Goal: Information Seeking & Learning: Understand process/instructions

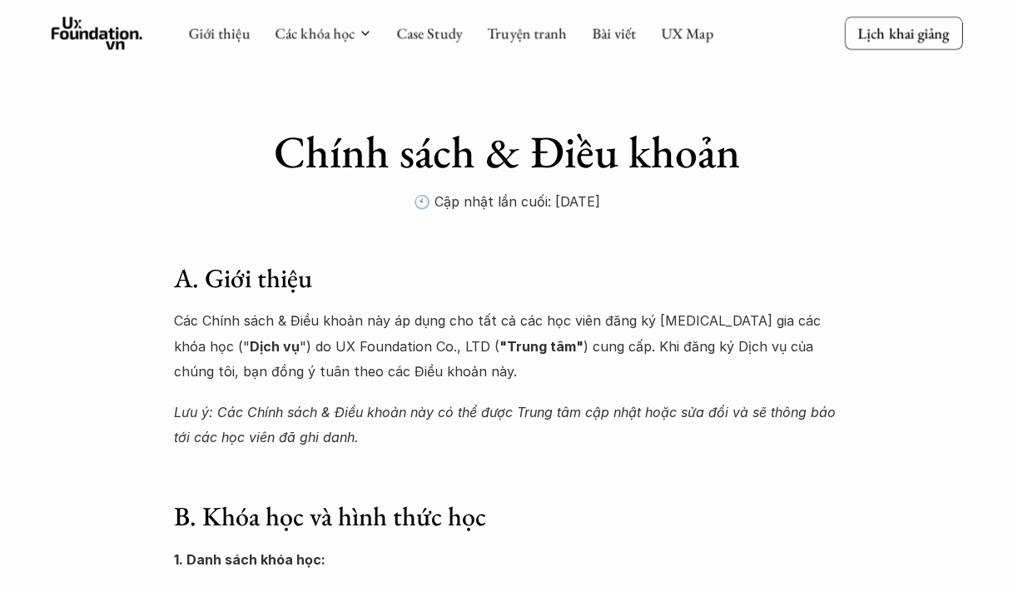
drag, startPoint x: 232, startPoint y: 331, endPoint x: 380, endPoint y: 371, distance: 153.7
click at [380, 371] on p "Các Chính sách & Điều khoản này áp dụng cho tất cả các học viên đăng ký [MEDICA…" at bounding box center [507, 346] width 666 height 76
click at [380, 370] on p "Các Chính sách & Điều khoản này áp dụng cho tất cả các học viên đăng ký [MEDICA…" at bounding box center [507, 346] width 666 height 76
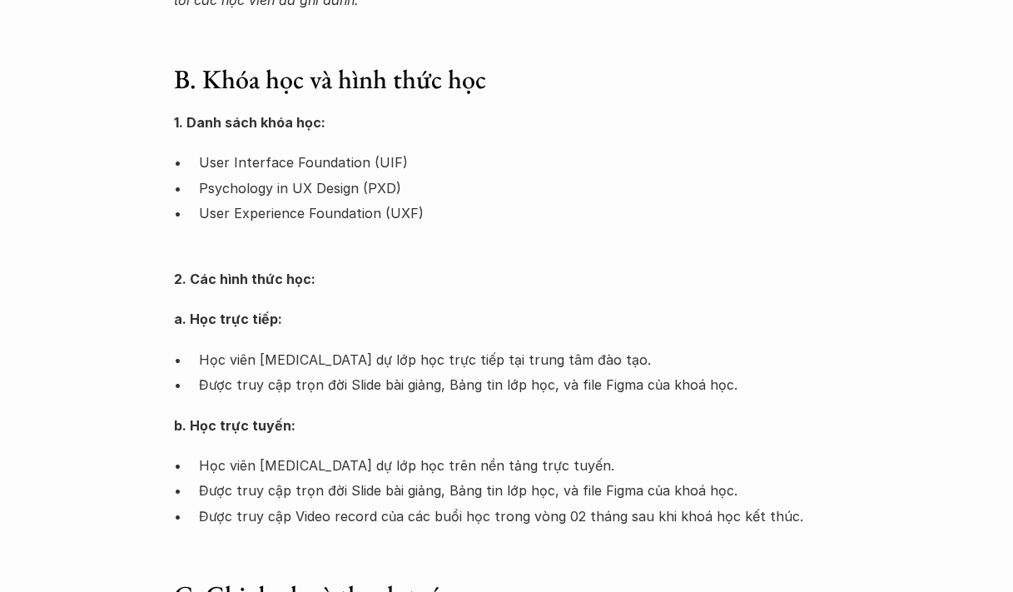
scroll to position [459, 0]
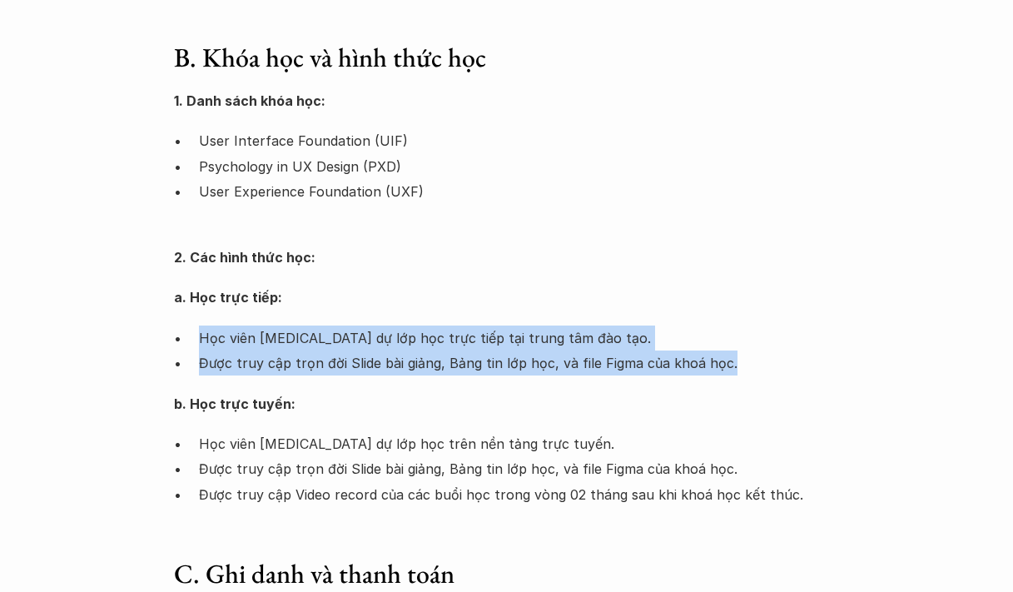
drag, startPoint x: 255, startPoint y: 351, endPoint x: 753, endPoint y: 389, distance: 500.2
click at [754, 389] on div "1. Danh sách khóa học: User Interface Foundation (UIF) Psychology in UX Design …" at bounding box center [507, 297] width 666 height 419
click at [384, 360] on p "Được truy cập trọn đời Slide bài giảng, Bảng tin lớp học, và file Figma của kho…" at bounding box center [519, 363] width 641 height 25
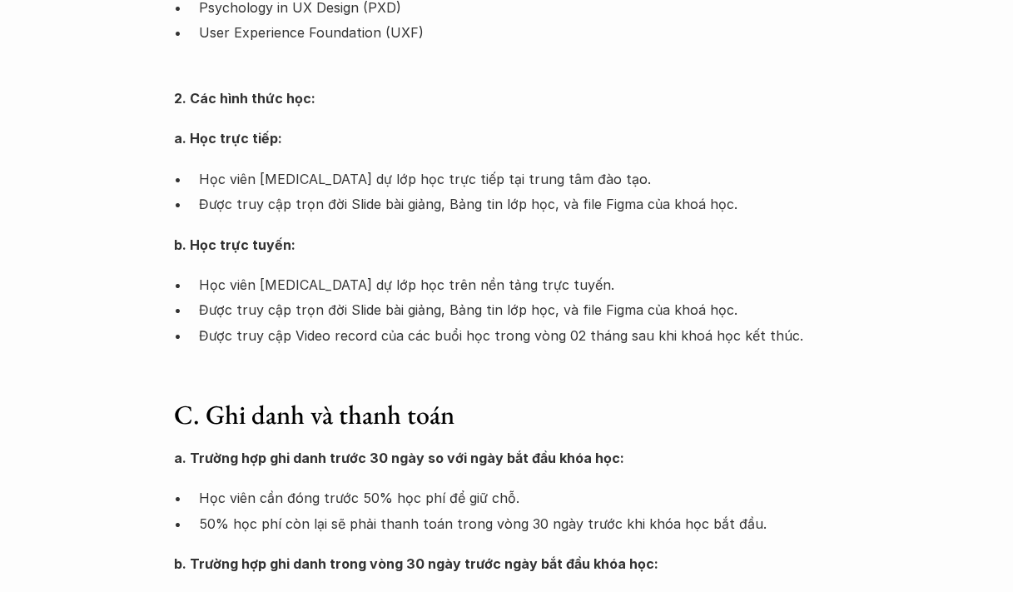
scroll to position [629, 0]
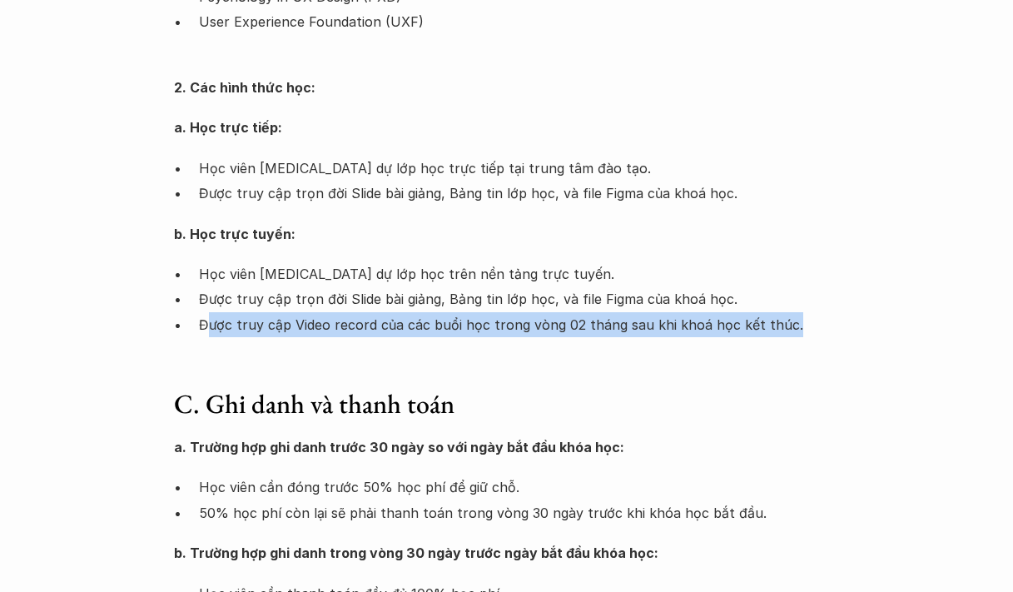
drag, startPoint x: 210, startPoint y: 331, endPoint x: 813, endPoint y: 329, distance: 603.6
click at [813, 329] on p "Được truy cập Video record của các buổi học trong vòng 02 tháng sau khi khoá họ…" at bounding box center [519, 324] width 641 height 25
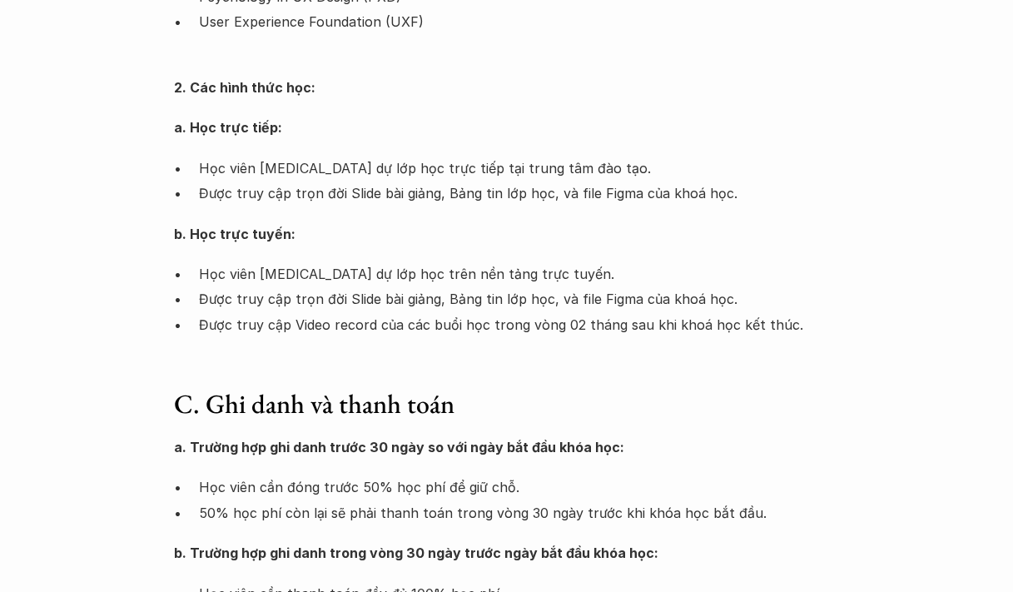
click at [454, 303] on p "Được truy cập trọn đời Slide bài giảng, Bảng tin lớp học, và file Figma của kho…" at bounding box center [519, 298] width 641 height 25
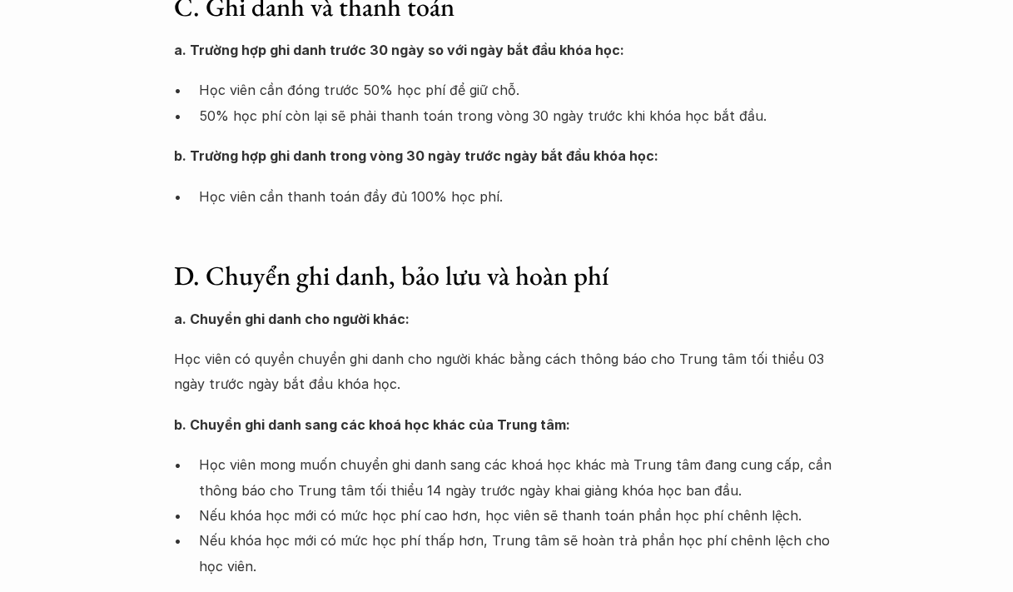
scroll to position [1037, 0]
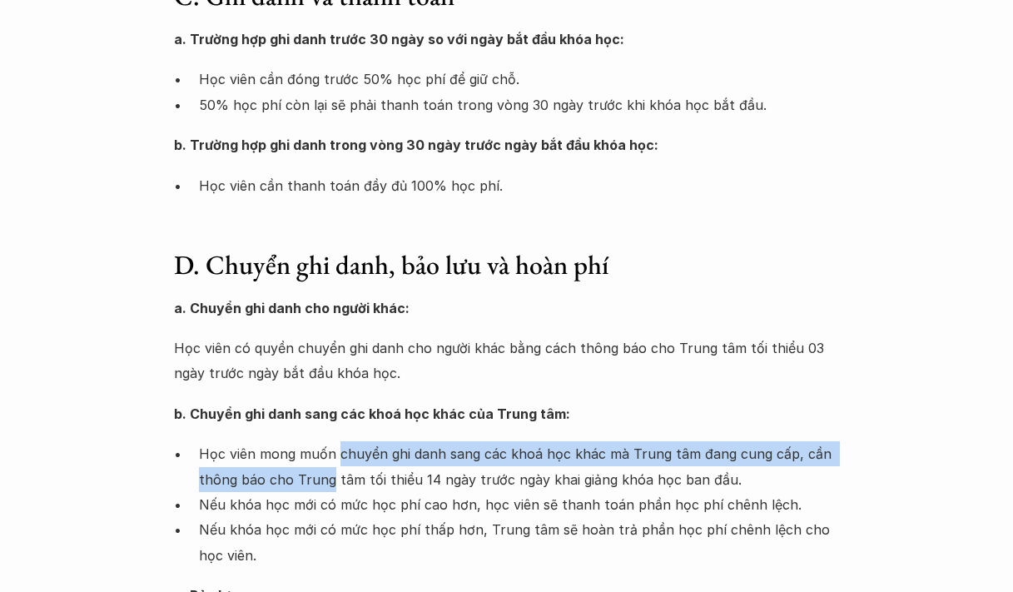
drag, startPoint x: 338, startPoint y: 452, endPoint x: 327, endPoint y: 483, distance: 32.7
click at [327, 483] on p "Học viên mong muốn chuyển ghi danh sang các khoá học khác mà Trung tâm đang cun…" at bounding box center [519, 466] width 641 height 51
click at [326, 483] on p "Học viên mong muốn chuyển ghi danh sang các khoá học khác mà Trung tâm đang cun…" at bounding box center [519, 466] width 641 height 51
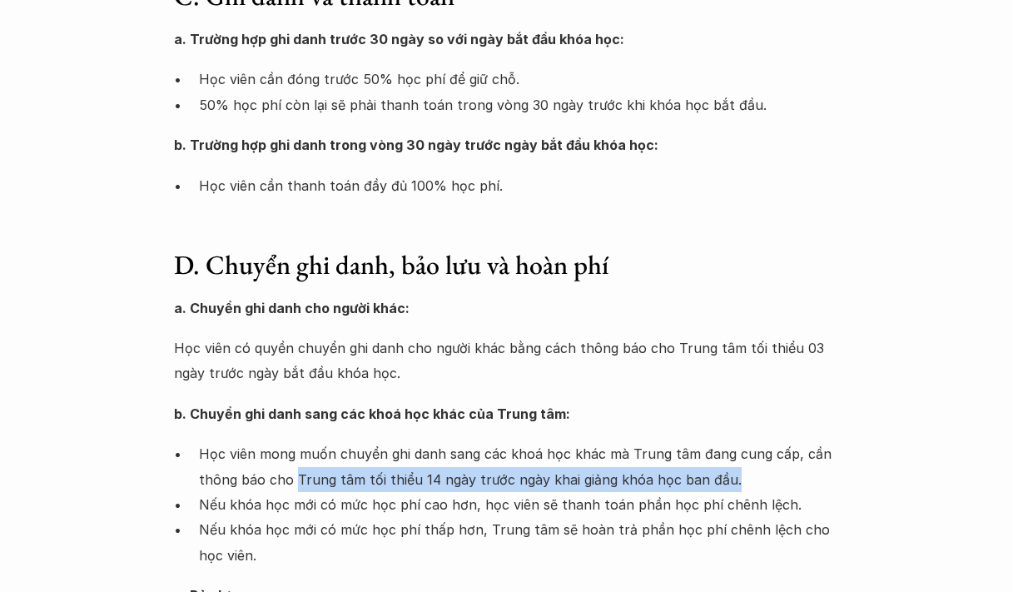
drag, startPoint x: 550, startPoint y: 485, endPoint x: 783, endPoint y: 490, distance: 233.2
click at [783, 490] on p "Học viên mong muốn chuyển ghi danh sang các khoá học khác mà Trung tâm đang cun…" at bounding box center [519, 466] width 641 height 51
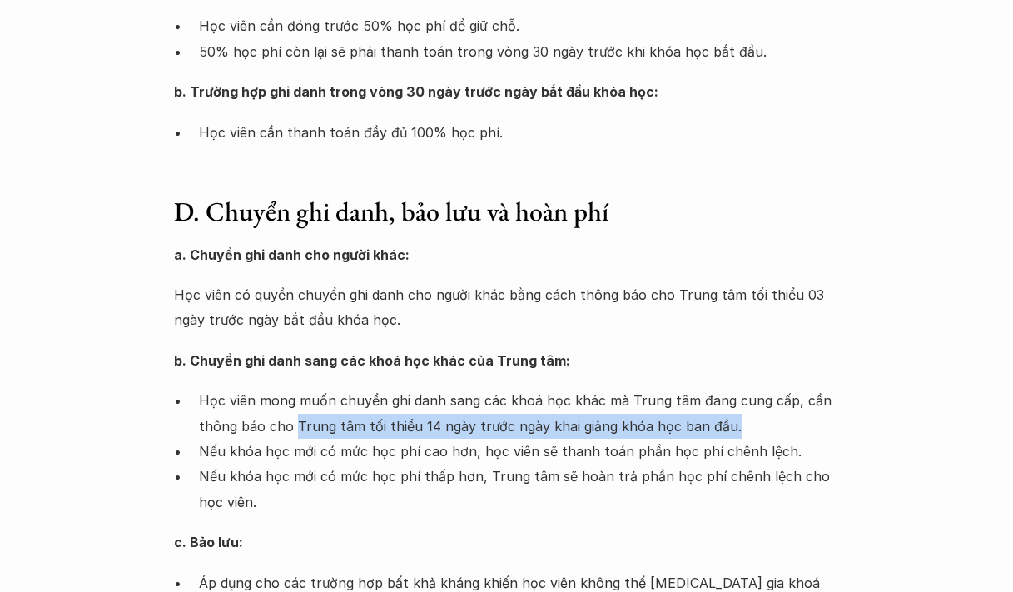
scroll to position [1111, 0]
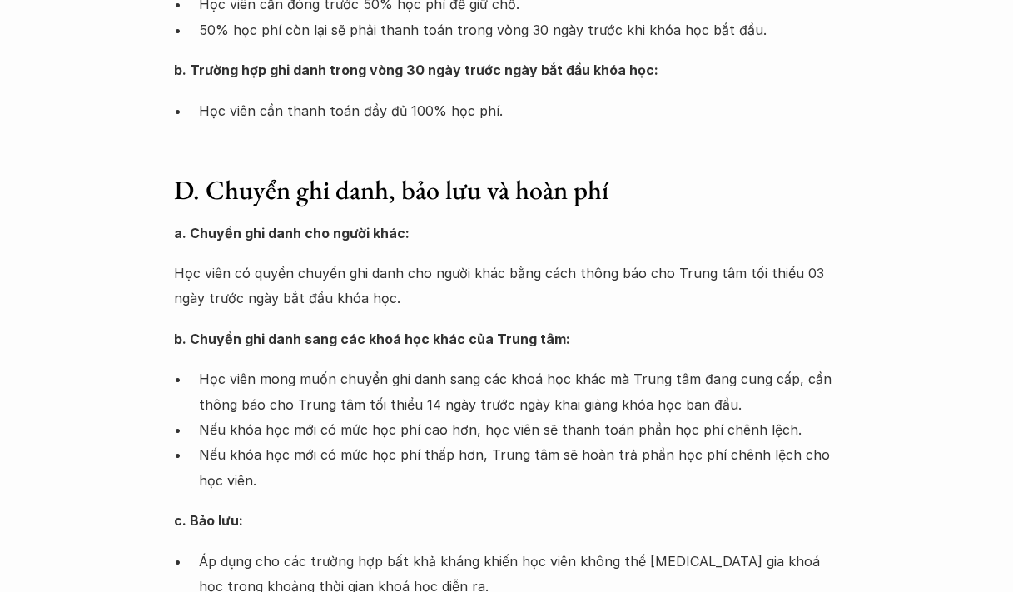
click at [249, 435] on p "Nếu khóa học mới có mức học phí cao hơn, học viên sẽ thanh toán phần học phí ch…" at bounding box center [519, 429] width 641 height 25
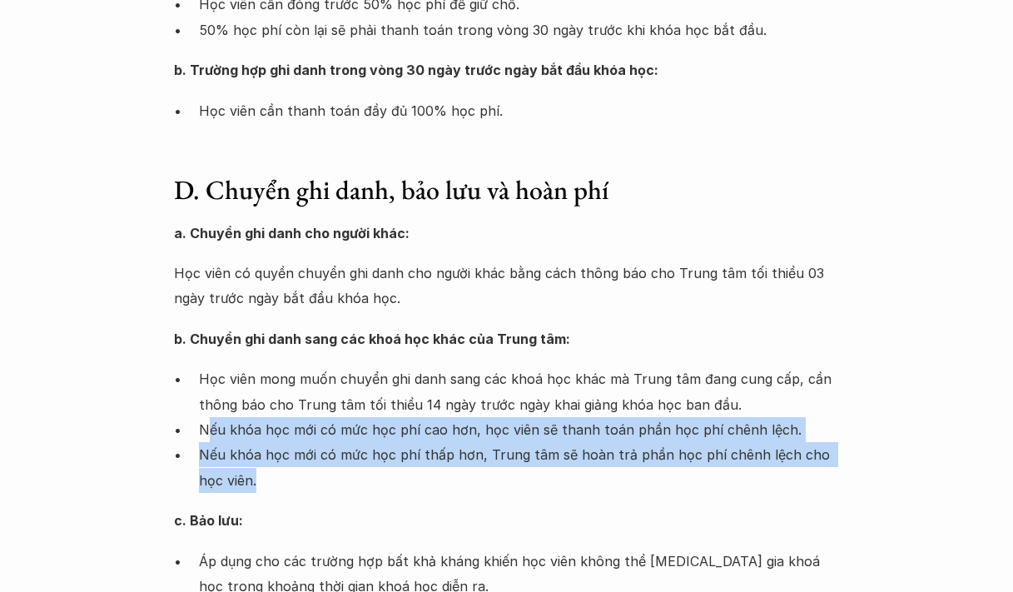
drag, startPoint x: 205, startPoint y: 435, endPoint x: 326, endPoint y: 465, distance: 124.4
click at [391, 477] on ul "Học viên mong muốn chuyển ghi danh sang các khoá học khác mà Trung tâm đang cun…" at bounding box center [507, 429] width 666 height 127
click at [287, 459] on p "Nếu khóa học mới có mức học phí thấp hơn, Trung tâm sẽ hoàn trả phần học phí ch…" at bounding box center [519, 467] width 641 height 51
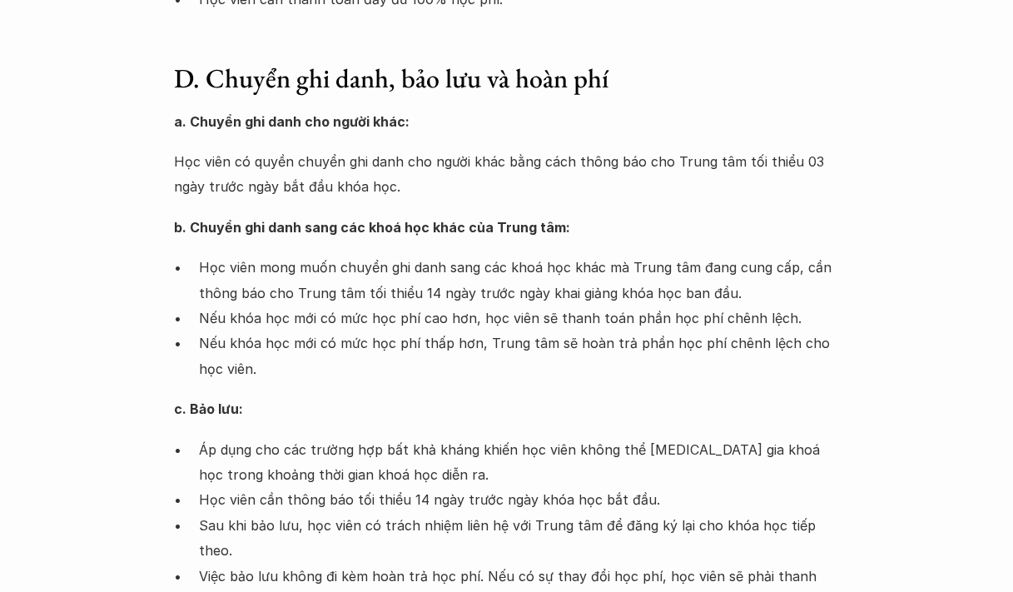
scroll to position [1234, 0]
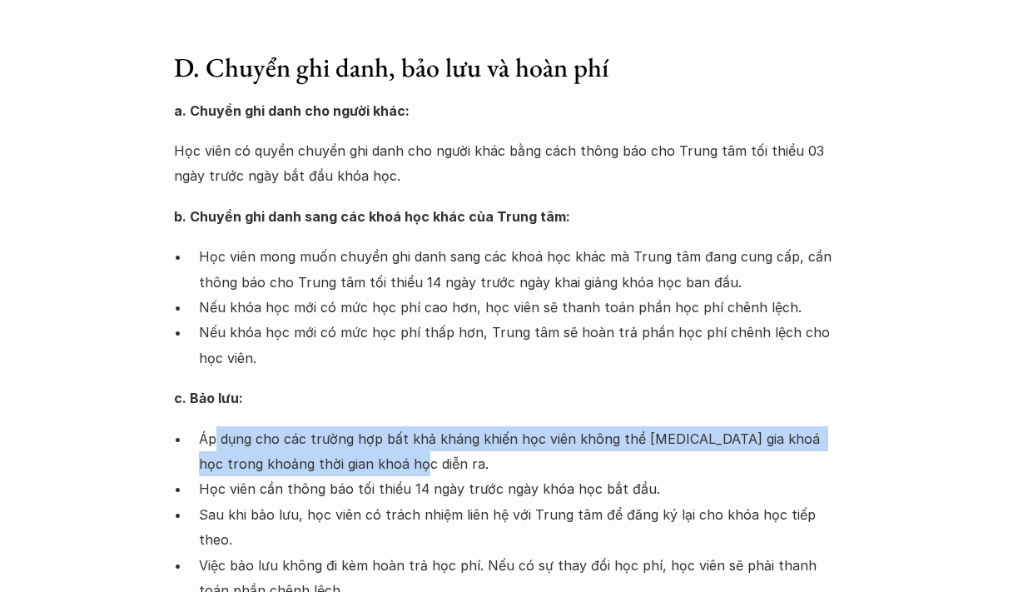
drag, startPoint x: 214, startPoint y: 444, endPoint x: 508, endPoint y: 470, distance: 295.0
click at [508, 470] on p "Áp dụng cho các trường hợp bất khả kháng khiến học viên không thể [MEDICAL_DATA…" at bounding box center [519, 451] width 641 height 51
click at [382, 459] on p "Áp dụng cho các trường hợp bất khả kháng khiến học viên không thể [MEDICAL_DATA…" at bounding box center [519, 451] width 641 height 51
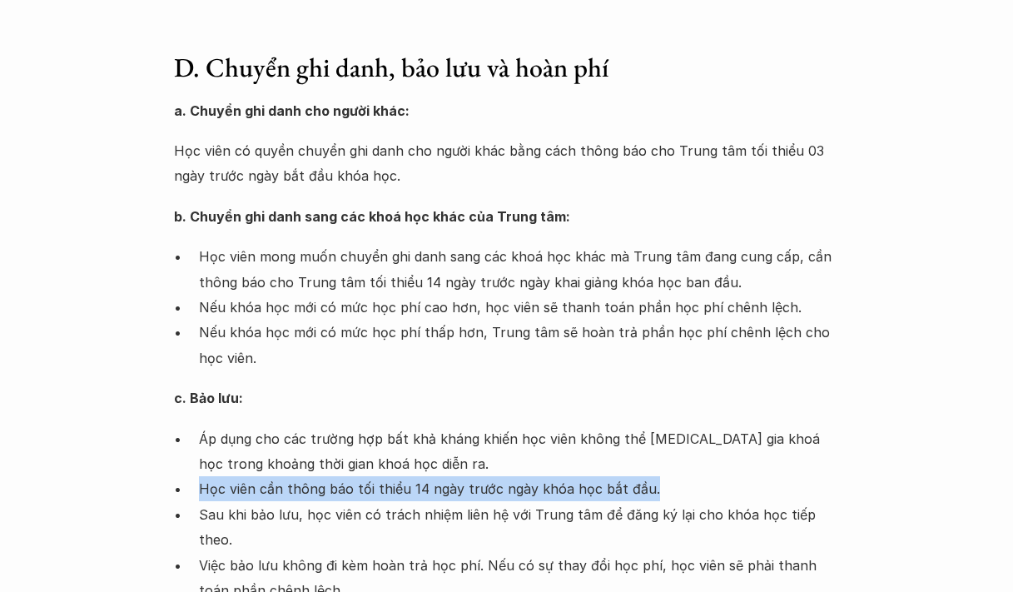
drag, startPoint x: 188, startPoint y: 492, endPoint x: 719, endPoint y: 492, distance: 531.2
click at [719, 492] on ul "Áp dụng cho các trường hợp bất khả kháng khiến học viên không thể [MEDICAL_DATA…" at bounding box center [507, 514] width 666 height 177
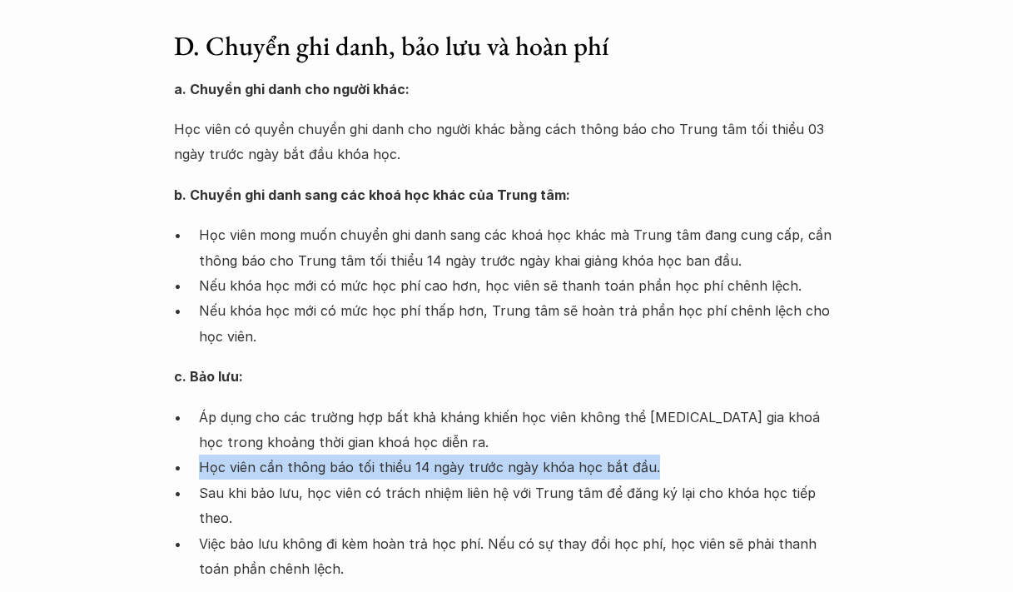
scroll to position [1266, 0]
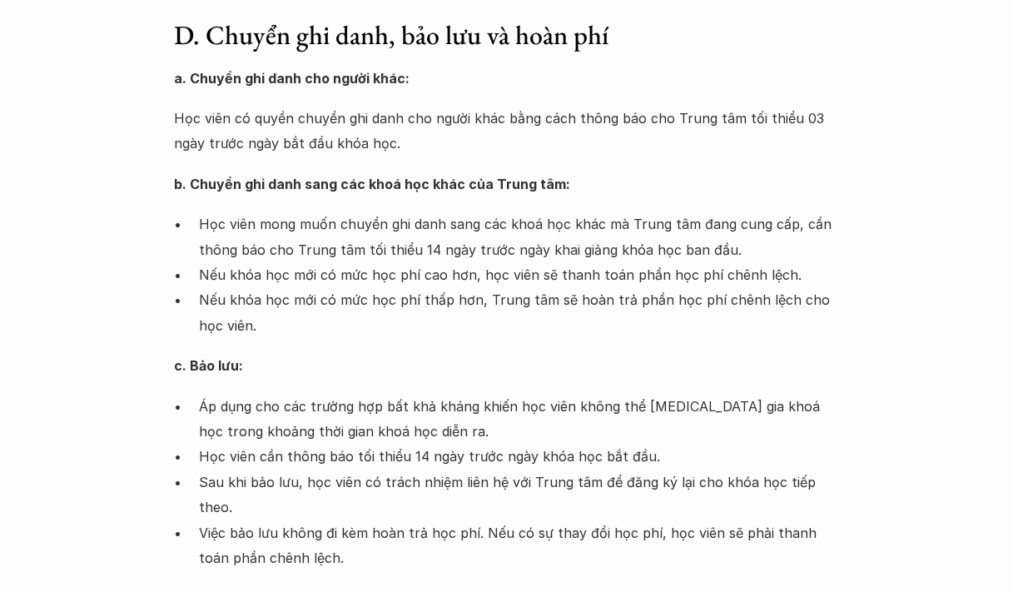
click at [300, 485] on p "Sau khi bảo lưu, học viên có trách nhiệm liên hệ với Trung tâm để đăng ký lại c…" at bounding box center [519, 495] width 641 height 51
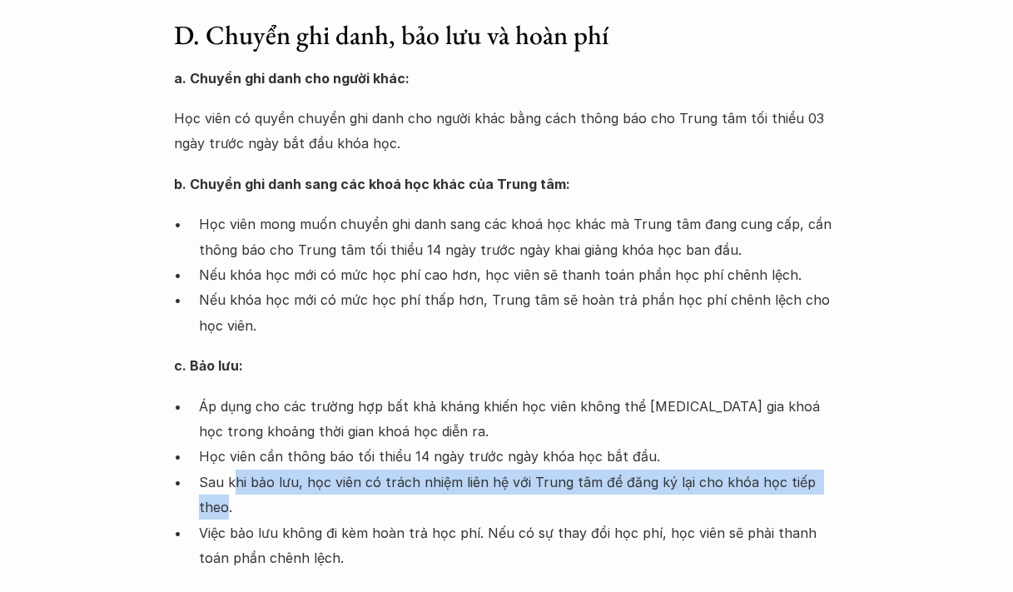
drag, startPoint x: 235, startPoint y: 489, endPoint x: 830, endPoint y: 482, distance: 595.3
click at [830, 482] on p "Sau khi bảo lưu, học viên có trách nhiệm liên hệ với Trung tâm để đăng ký lại c…" at bounding box center [519, 495] width 641 height 51
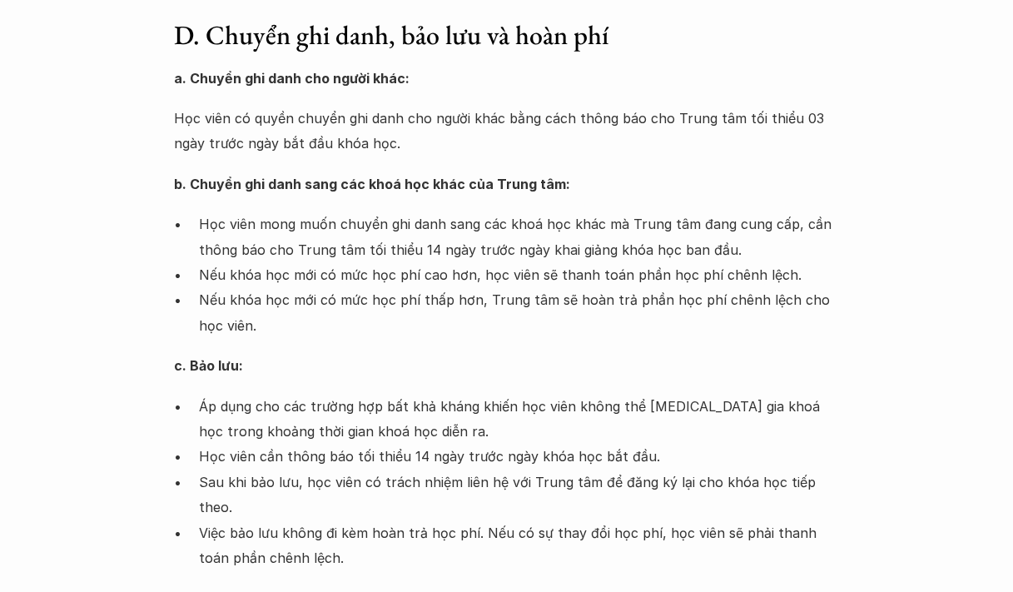
click at [357, 520] on p "Việc bảo lưu không đi kèm hoàn trả học phí. Nếu có sự thay đổi học phí, học viê…" at bounding box center [519, 545] width 641 height 51
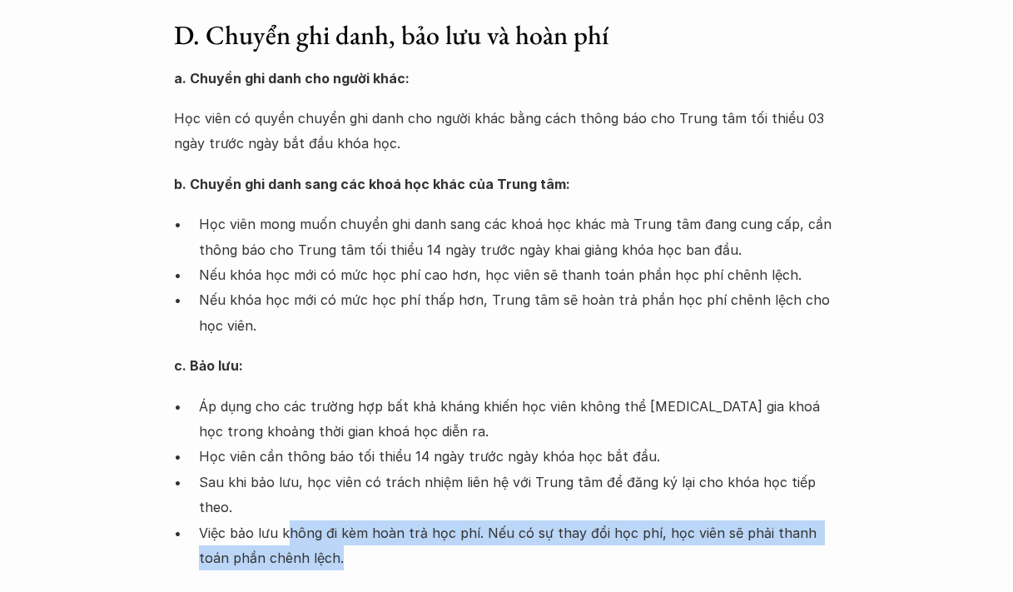
drag, startPoint x: 285, startPoint y: 517, endPoint x: 535, endPoint y: 529, distance: 250.9
click at [535, 529] on p "Việc bảo lưu không đi kèm hoàn trả học phí. Nếu có sự thay đổi học phí, học viê…" at bounding box center [519, 545] width 641 height 51
click at [445, 525] on p "Việc bảo lưu không đi kèm hoàn trả học phí. Nếu có sự thay đổi học phí, học viê…" at bounding box center [519, 545] width 641 height 51
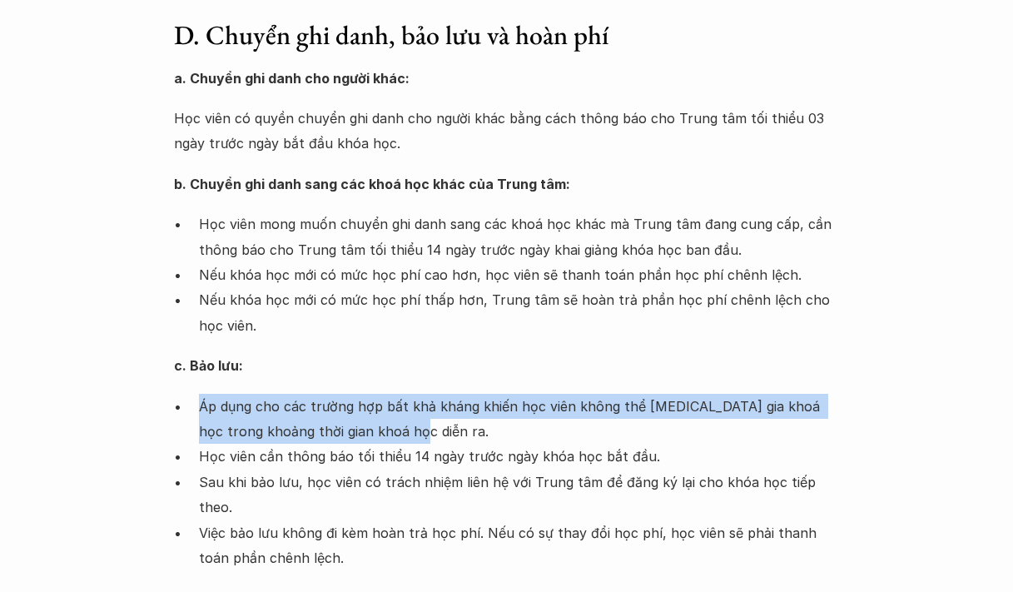
drag, startPoint x: 201, startPoint y: 391, endPoint x: 418, endPoint y: 432, distance: 221.1
click at [418, 432] on div "a. Chuyển ghi danh cho người khác: Học viên có quyền chuyển ghi danh cho người …" at bounding box center [507, 586] width 666 height 1041
click at [410, 430] on p "Áp dụng cho các trường hợp bất khả kháng khiến học viên không thể [MEDICAL_DATA…" at bounding box center [519, 419] width 641 height 51
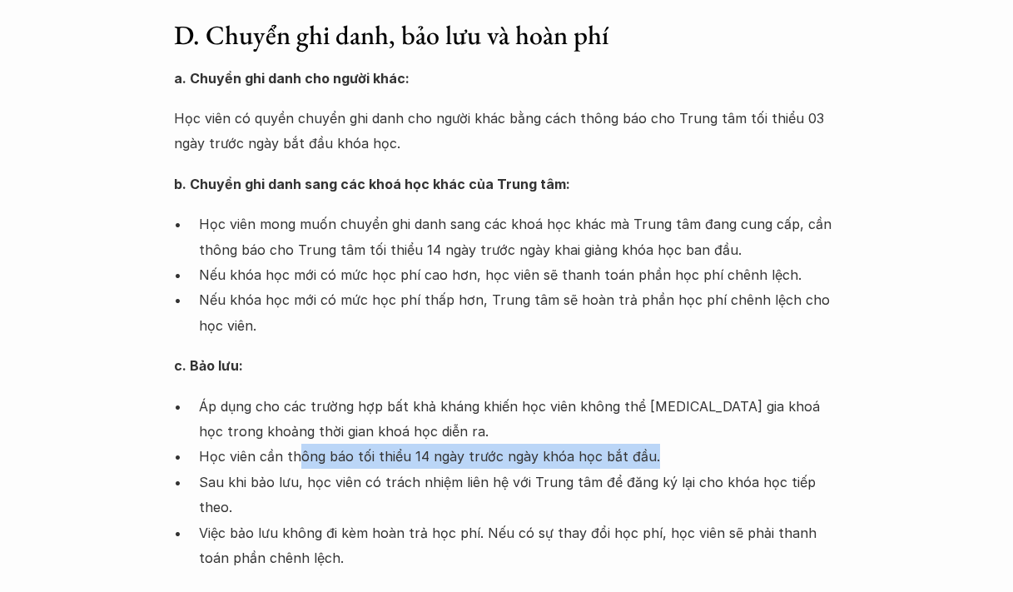
drag, startPoint x: 293, startPoint y: 460, endPoint x: 709, endPoint y: 456, distance: 416.3
click at [709, 456] on p "Học viên cần thông báo tối thiểu 14 ngày trước ngày khóa học bắt đầu." at bounding box center [519, 456] width 641 height 25
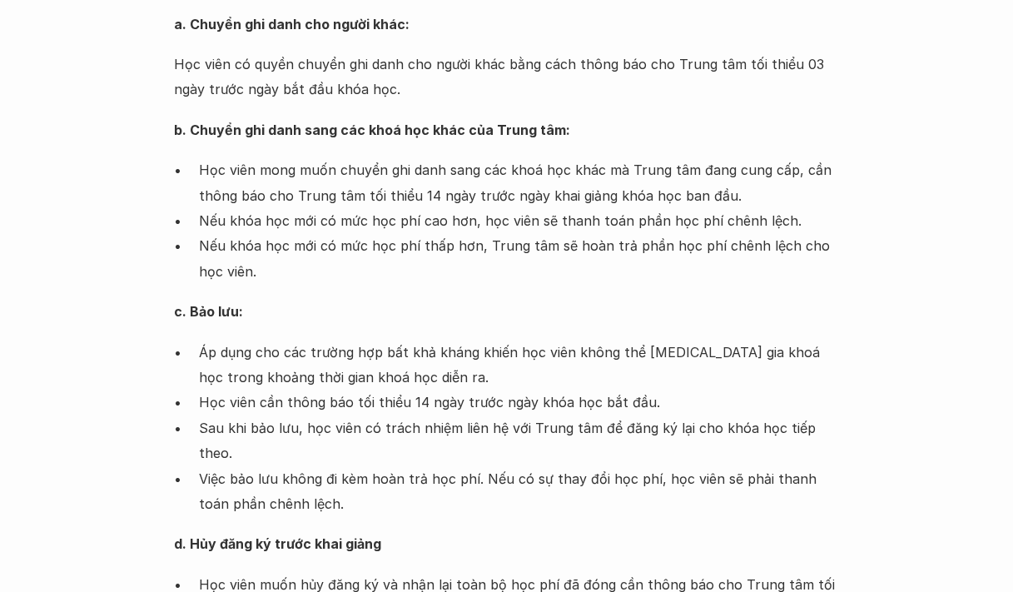
scroll to position [1414, 0]
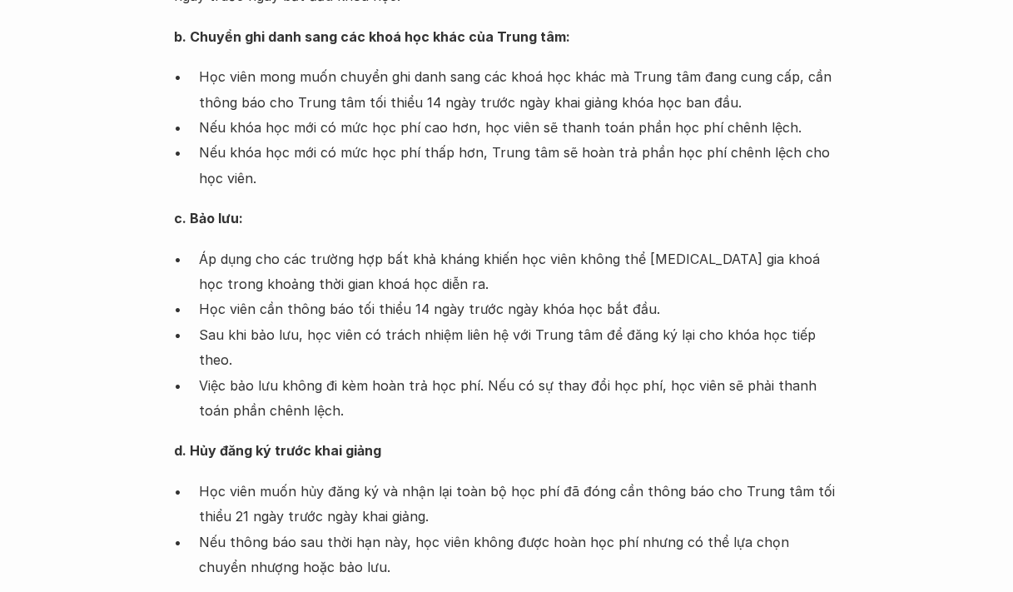
click at [287, 303] on p "Học viên cần thông báo tối thiểu 14 ngày trước ngày khóa học bắt đầu." at bounding box center [519, 308] width 641 height 25
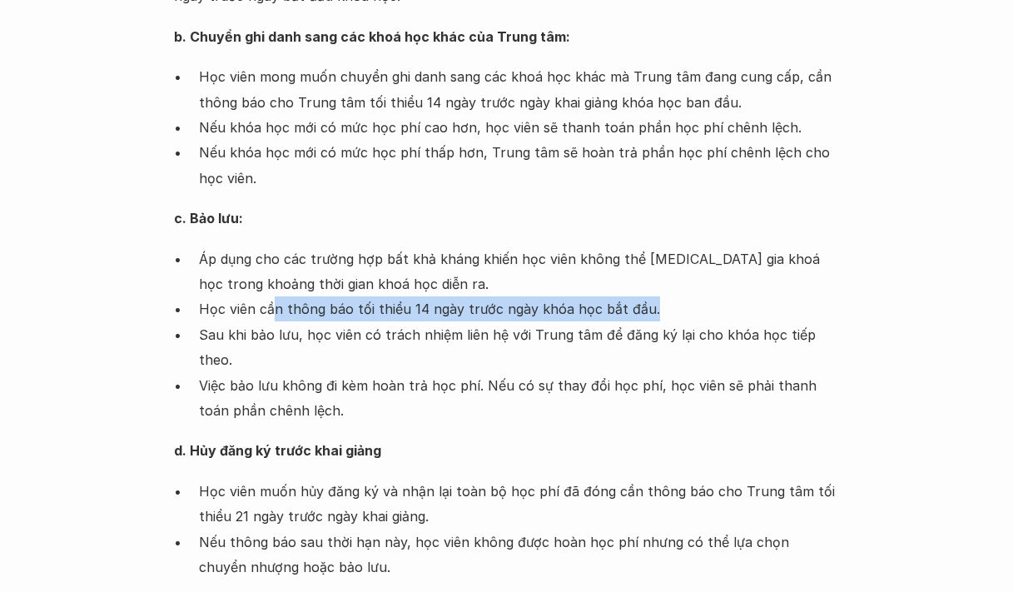
drag, startPoint x: 274, startPoint y: 311, endPoint x: 705, endPoint y: 307, distance: 431.3
click at [705, 307] on p "Học viên cần thông báo tối thiểu 14 ngày trước ngày khóa học bắt đầu." at bounding box center [519, 308] width 641 height 25
click at [644, 309] on p "Học viên cần thông báo tối thiểu 14 ngày trước ngày khóa học bắt đầu." at bounding box center [519, 308] width 641 height 25
drag, startPoint x: 687, startPoint y: 305, endPoint x: 188, endPoint y: 309, distance: 498.7
click at [188, 309] on ul "Áp dụng cho các trường hợp bất khả kháng khiến học viên không thể [MEDICAL_DATA…" at bounding box center [507, 334] width 666 height 177
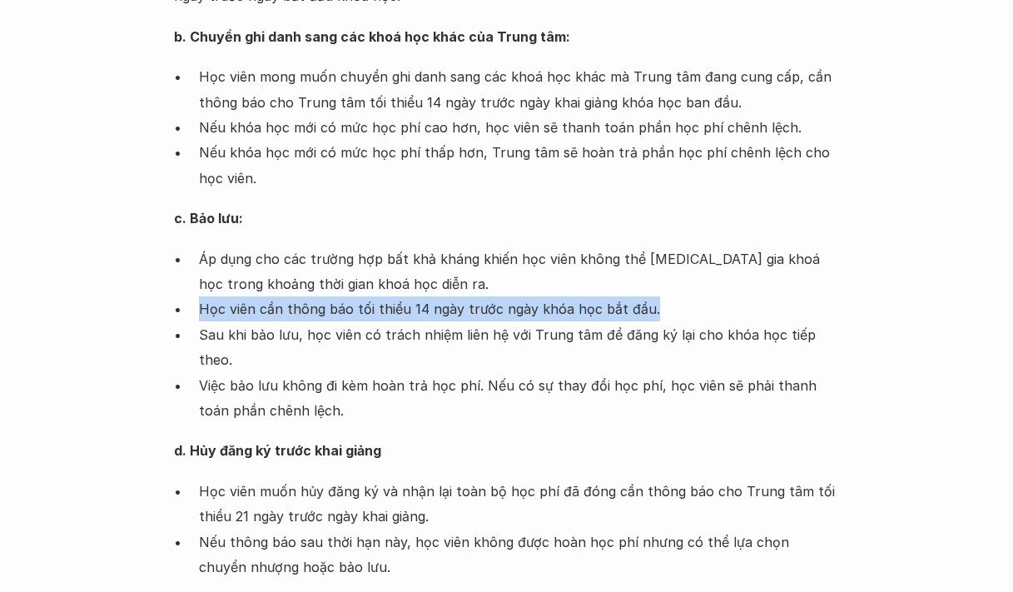
click at [189, 303] on ul "Áp dụng cho các trường hợp bất khả kháng khiến học viên không thể [MEDICAL_DATA…" at bounding box center [507, 334] width 666 height 177
drag, startPoint x: 176, startPoint y: 311, endPoint x: 697, endPoint y: 312, distance: 520.3
click at [697, 312] on li "Học viên cần thông báo tối thiểu 14 ngày trước ngày khóa học bắt đầu." at bounding box center [519, 308] width 641 height 25
click at [697, 312] on p "Học viên cần thông báo tối thiểu 14 ngày trước ngày khóa học bắt đầu." at bounding box center [519, 308] width 641 height 25
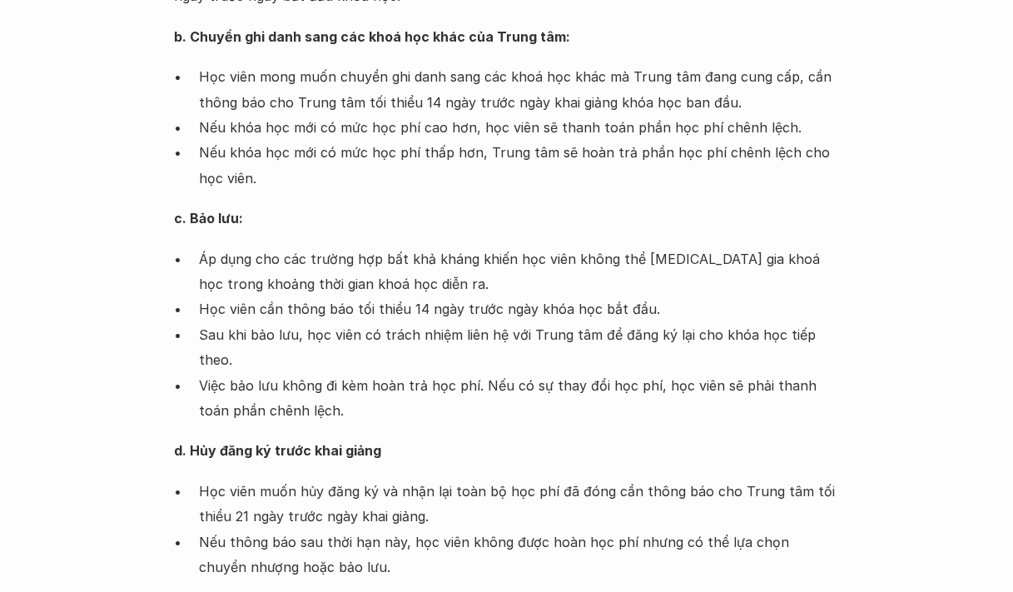
click at [698, 309] on p "Học viên cần thông báo tối thiểu 14 ngày trước ngày khóa học bắt đầu." at bounding box center [519, 308] width 641 height 25
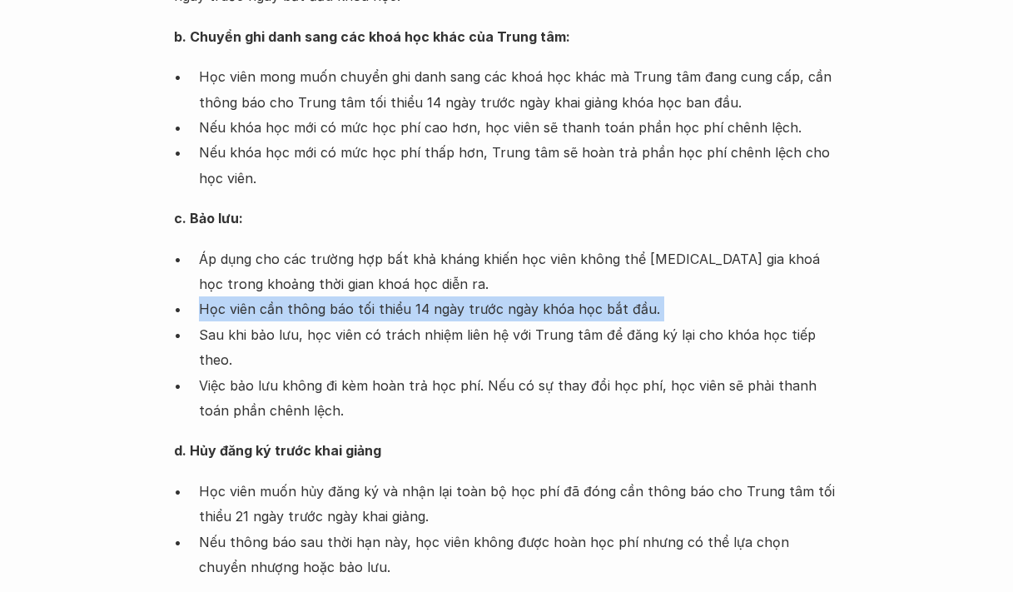
click at [698, 309] on p "Học viên cần thông báo tối thiểu 14 ngày trước ngày khóa học bắt đầu." at bounding box center [519, 308] width 641 height 25
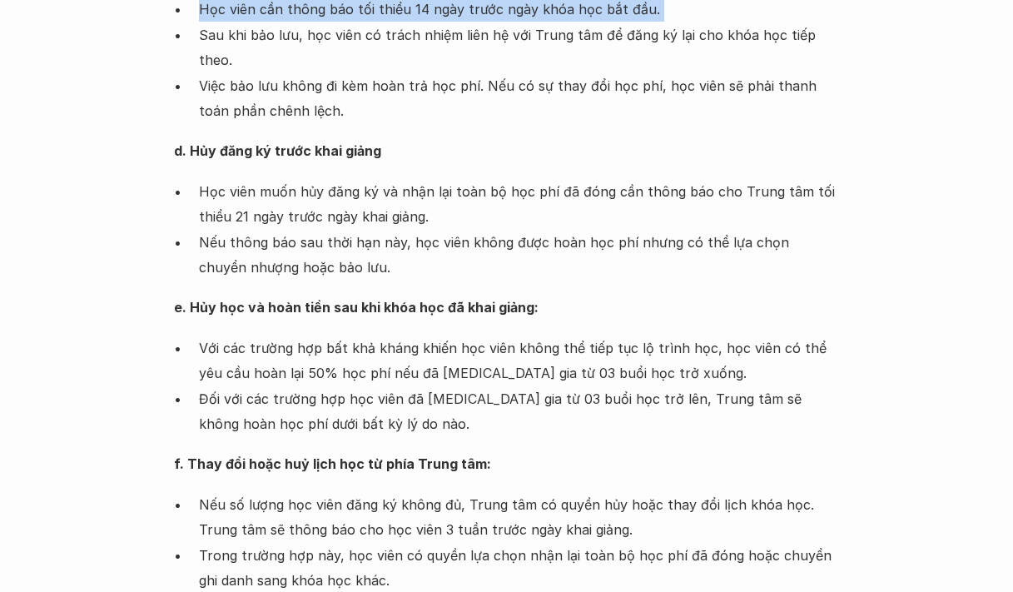
scroll to position [1735, 0]
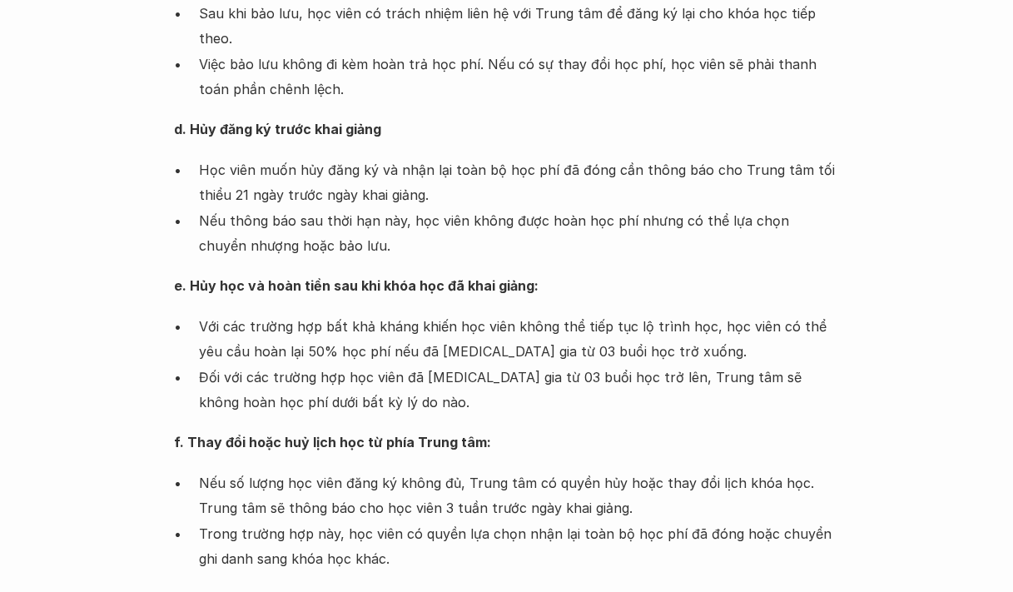
click at [226, 314] on p "Với các trường hợp bất khả kháng khiến học viên không thể tiếp tục lộ trình học…" at bounding box center [519, 339] width 641 height 51
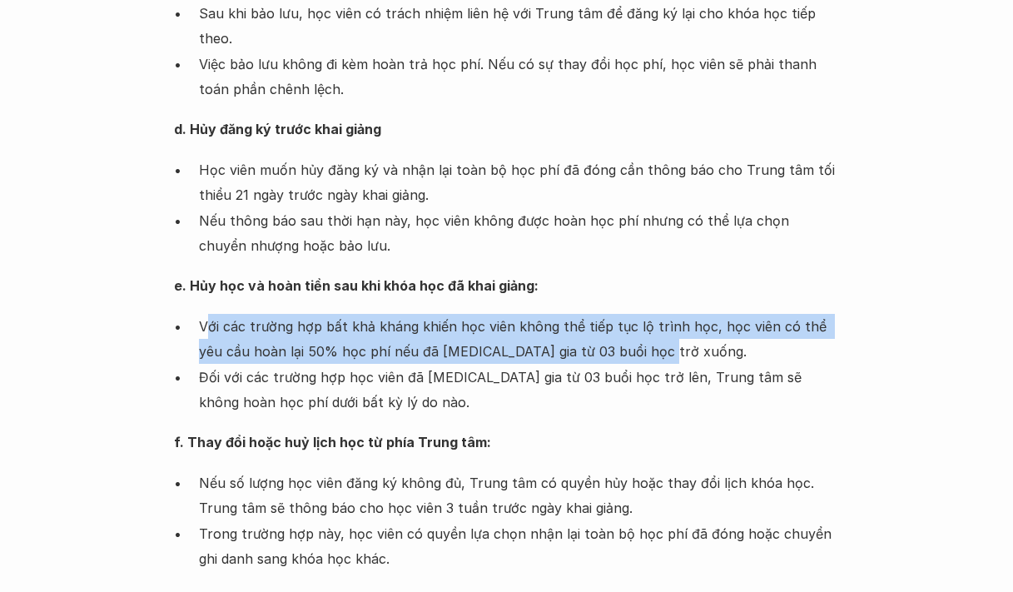
drag, startPoint x: 207, startPoint y: 301, endPoint x: 637, endPoint y: 328, distance: 430.5
click at [637, 328] on p "Với các trường hợp bất khả kháng khiến học viên không thể tiếp tục lộ trình học…" at bounding box center [519, 339] width 641 height 51
click at [602, 327] on p "Với các trường hợp bất khả kháng khiến học viên không thể tiếp tục lộ trình học…" at bounding box center [519, 339] width 641 height 51
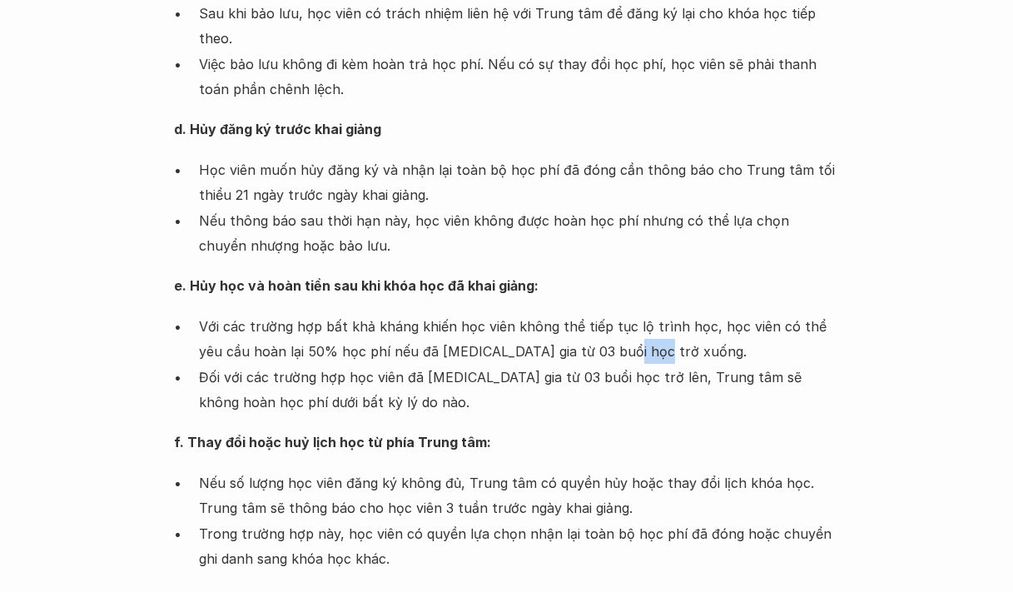
click at [602, 327] on p "Với các trường hợp bất khả kháng khiến học viên không thể tiếp tục lộ trình học…" at bounding box center [519, 339] width 641 height 51
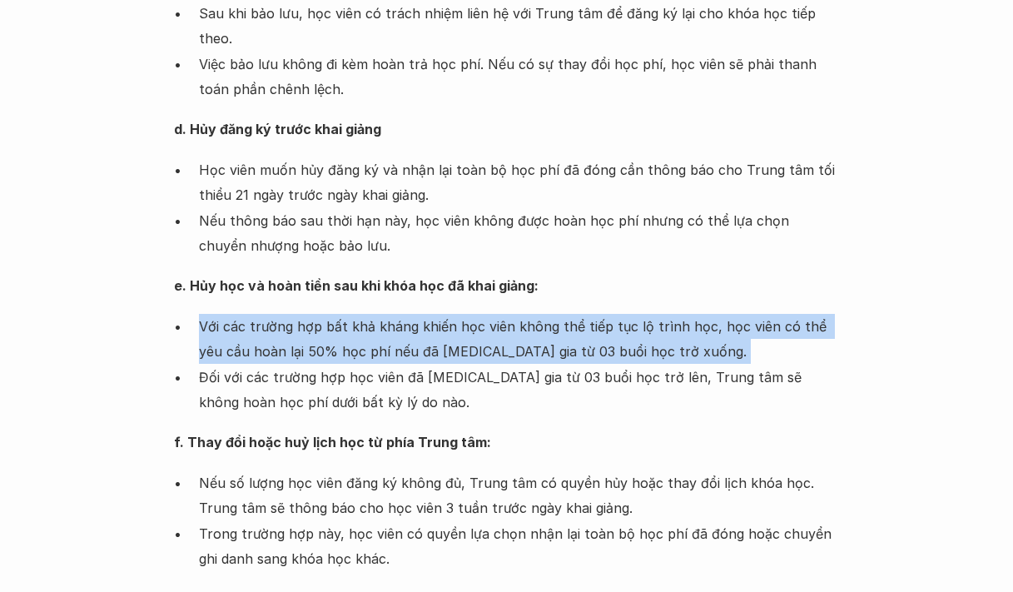
click at [602, 327] on p "Với các trường hợp bất khả kháng khiến học viên không thể tiếp tục lộ trình học…" at bounding box center [519, 339] width 641 height 51
click at [435, 323] on p "Với các trường hợp bất khả kháng khiến học viên không thể tiếp tục lộ trình học…" at bounding box center [519, 339] width 641 height 51
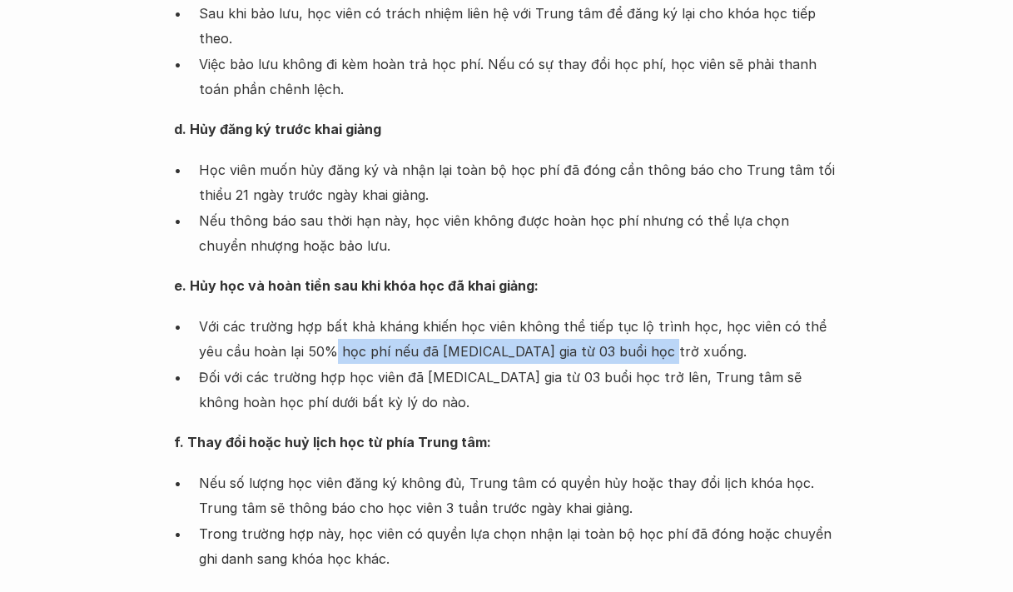
drag, startPoint x: 305, startPoint y: 326, endPoint x: 718, endPoint y: 328, distance: 412.9
click at [718, 328] on p "Với các trường hợp bất khả kháng khiến học viên không thể tiếp tục lộ trình học…" at bounding box center [519, 339] width 641 height 51
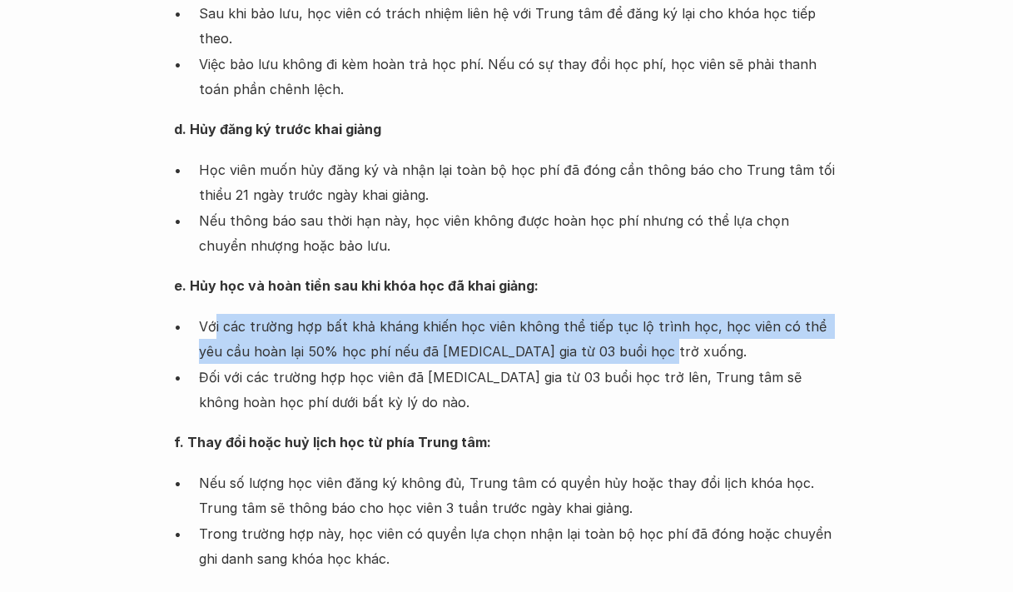
drag, startPoint x: 253, startPoint y: 304, endPoint x: 703, endPoint y: 330, distance: 451.1
click at [703, 330] on p "Với các trường hợp bất khả kháng khiến học viên không thể tiếp tục lộ trình học…" at bounding box center [519, 339] width 641 height 51
click at [607, 327] on p "Với các trường hợp bất khả kháng khiến học viên không thể tiếp tục lộ trình học…" at bounding box center [519, 339] width 641 height 51
drag, startPoint x: 592, startPoint y: 326, endPoint x: 155, endPoint y: 284, distance: 439.1
click at [155, 284] on div "Giới thiệu Các khóa học Case Study Truyện tranh Bài viết UX Map Lịch khai giảng…" at bounding box center [506, 212] width 1013 height 3895
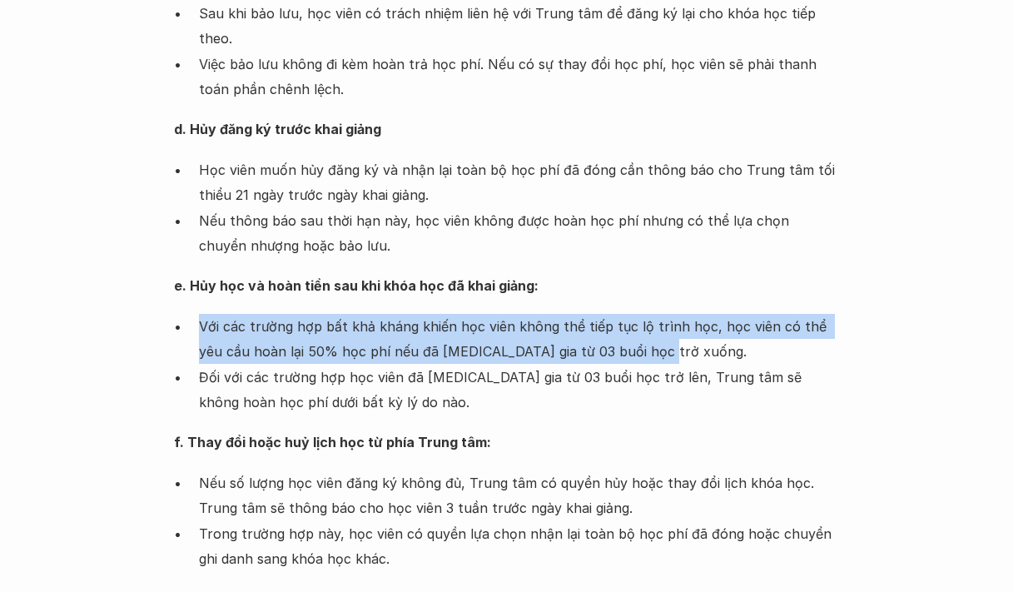
click at [375, 314] on p "Với các trường hợp bất khả kháng khiến học viên không thể tiếp tục lộ trình học…" at bounding box center [519, 339] width 641 height 51
drag, startPoint x: 301, startPoint y: 313, endPoint x: 662, endPoint y: 318, distance: 361.4
click at [662, 318] on p "Với các trường hợp bất khả kháng khiến học viên không thể tiếp tục lộ trình học…" at bounding box center [519, 339] width 641 height 51
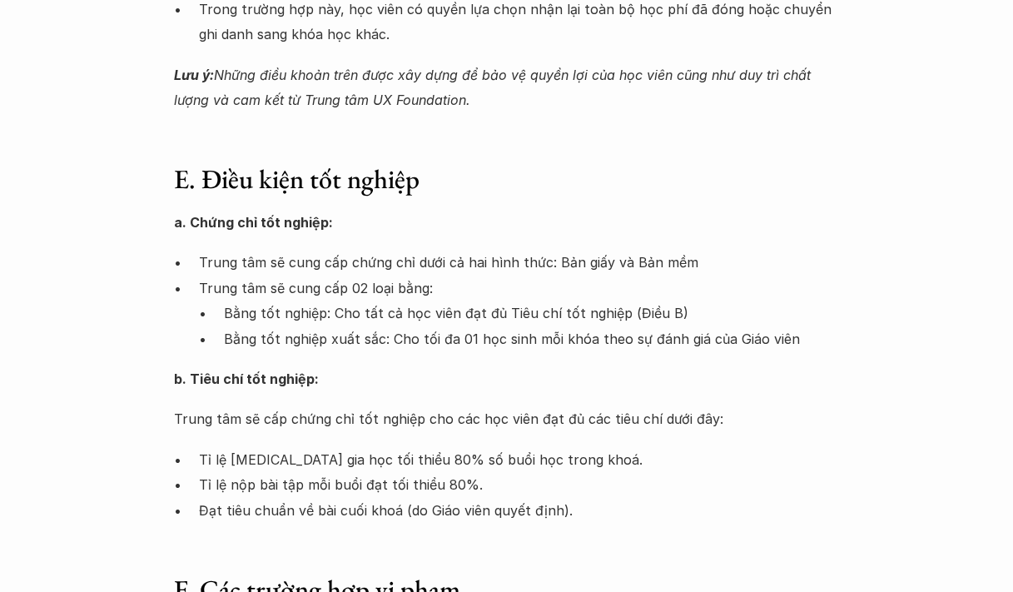
scroll to position [2401, 0]
